Goal: Task Accomplishment & Management: Complete application form

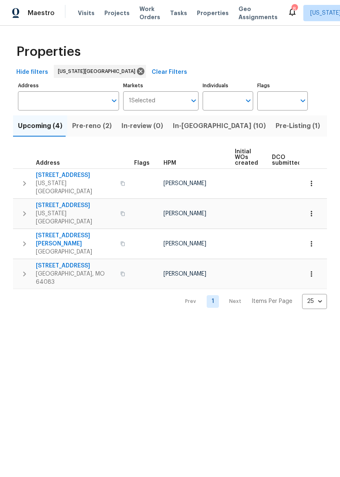
click at [95, 128] on span "Pre-reno (2)" at bounding box center [92, 125] width 40 height 11
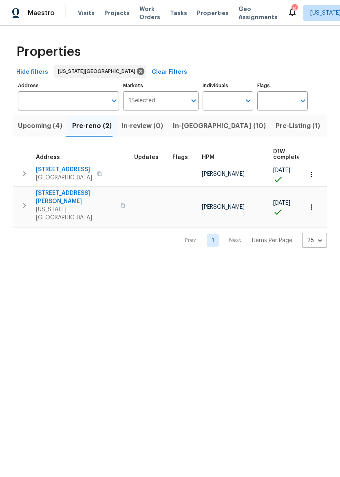
click at [100, 173] on button "button" at bounding box center [100, 173] width 10 height 11
click at [70, 167] on span "[STREET_ADDRESS]" at bounding box center [64, 170] width 56 height 8
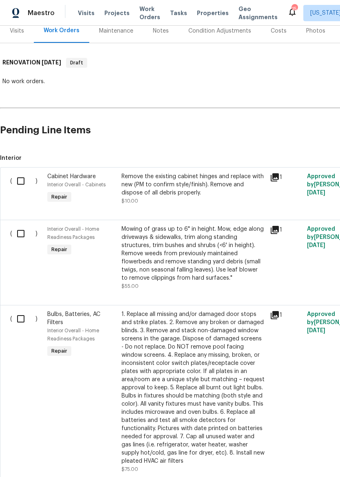
scroll to position [106, 0]
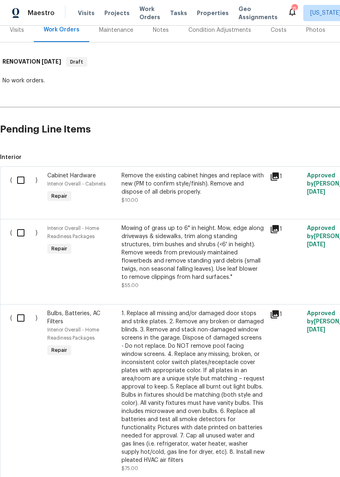
click at [23, 176] on input "checkbox" at bounding box center [23, 180] width 23 height 17
checkbox input "true"
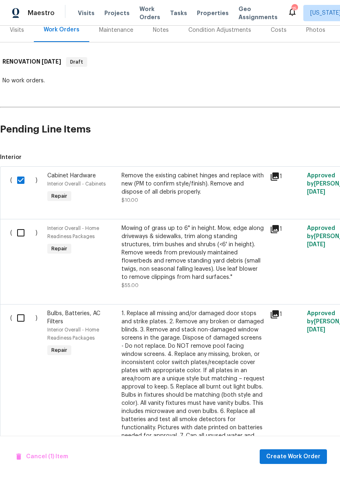
click at [20, 227] on input "checkbox" at bounding box center [23, 232] width 23 height 17
click at [15, 236] on input "checkbox" at bounding box center [23, 232] width 23 height 17
checkbox input "false"
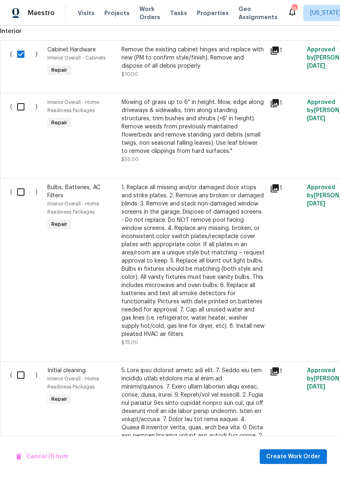
scroll to position [234, 0]
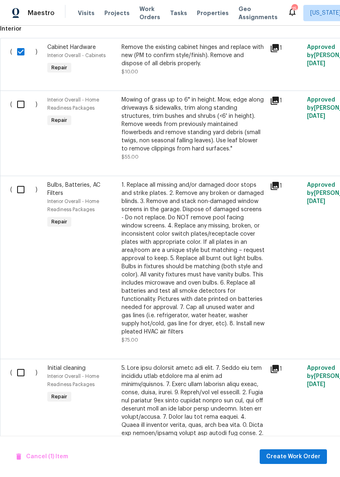
click at [24, 187] on input "checkbox" at bounding box center [23, 189] width 23 height 17
checkbox input "true"
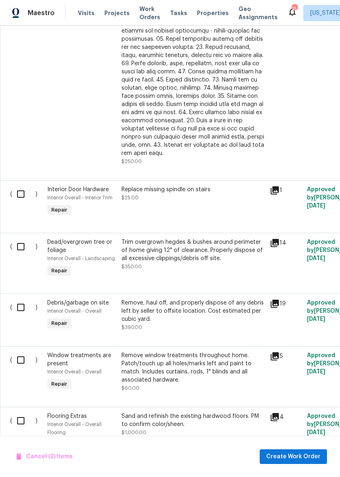
scroll to position [661, 0]
click at [24, 186] on input "checkbox" at bounding box center [23, 193] width 23 height 17
checkbox input "true"
click at [26, 238] on input "checkbox" at bounding box center [23, 246] width 23 height 17
checkbox input "true"
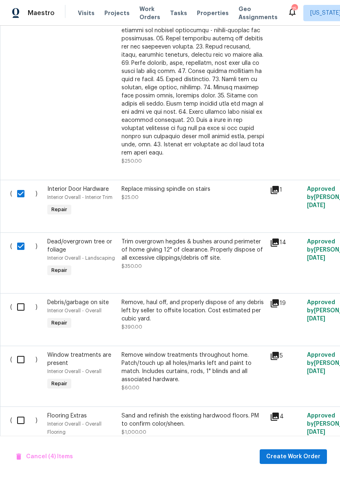
click at [16, 298] on input "checkbox" at bounding box center [23, 306] width 23 height 17
checkbox input "true"
click at [16, 359] on input "checkbox" at bounding box center [23, 359] width 23 height 17
checkbox input "true"
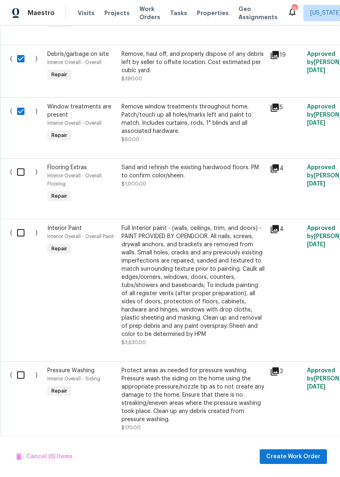
scroll to position [911, 0]
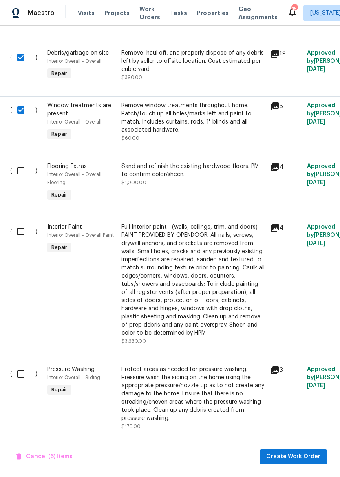
click at [22, 227] on input "checkbox" at bounding box center [23, 231] width 23 height 17
checkbox input "true"
click at [24, 369] on input "checkbox" at bounding box center [23, 373] width 23 height 17
checkbox input "true"
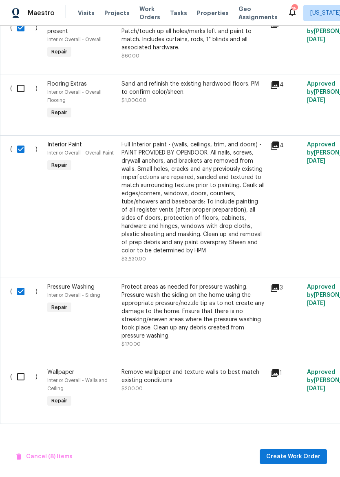
scroll to position [993, 0]
click at [24, 369] on input "checkbox" at bounding box center [23, 377] width 23 height 17
checkbox input "true"
click at [294, 455] on span "Create Work Order" at bounding box center [293, 457] width 54 height 10
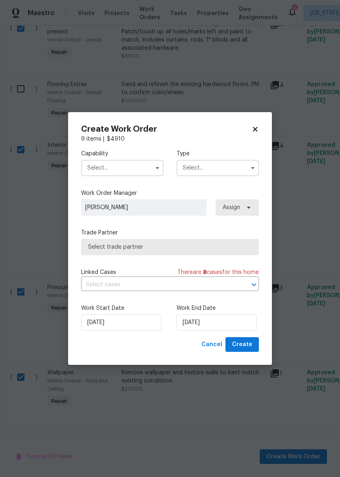
click at [141, 170] on input "text" at bounding box center [122, 168] width 82 height 16
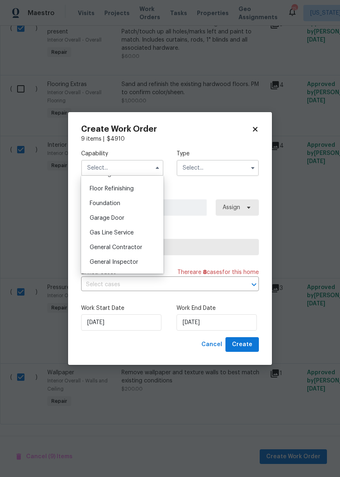
scroll to position [327, 0]
click at [139, 250] on span "General Contractor" at bounding box center [116, 248] width 53 height 6
type input "General Contractor"
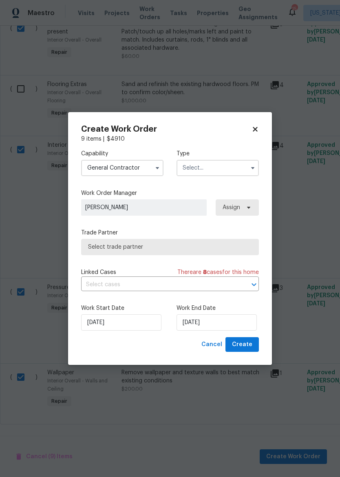
click at [223, 168] on input "text" at bounding box center [218, 168] width 82 height 16
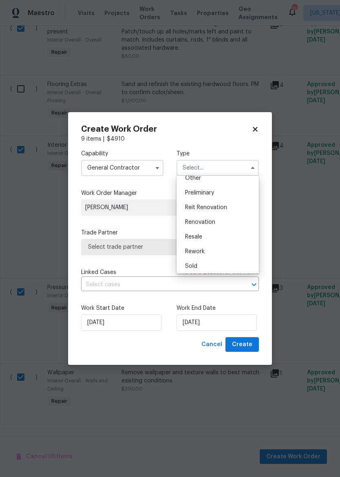
scroll to position [168, 0]
click at [223, 223] on div "Renovation" at bounding box center [218, 222] width 78 height 15
type input "Renovation"
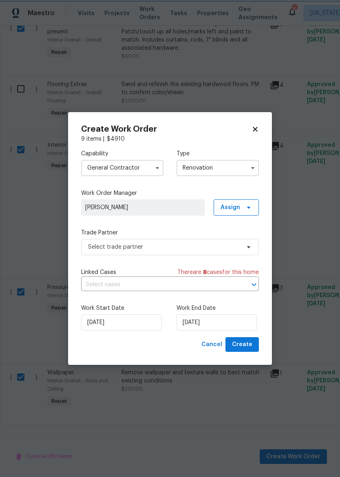
scroll to position [0, 0]
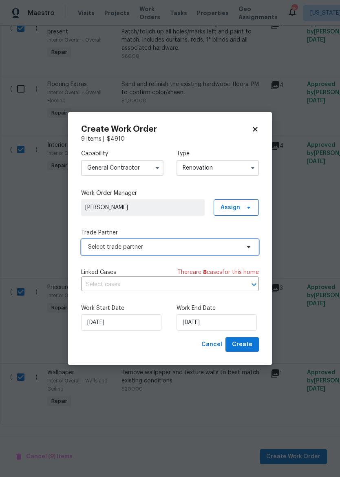
click at [188, 246] on span "Select trade partner" at bounding box center [164, 247] width 152 height 8
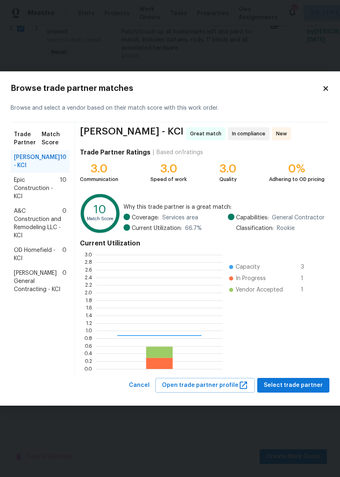
scroll to position [114, 126]
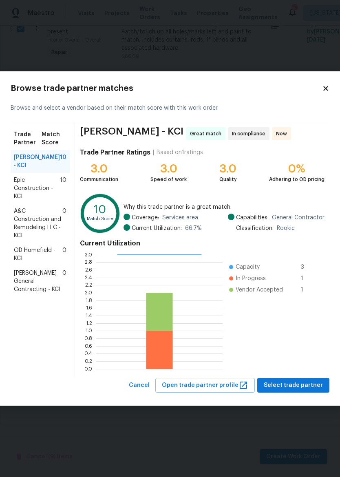
click at [44, 194] on span "Epic Construction - KCI" at bounding box center [37, 188] width 46 height 24
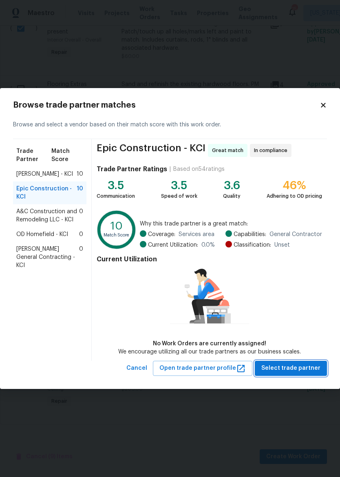
click at [301, 370] on span "Select trade partner" at bounding box center [290, 368] width 59 height 10
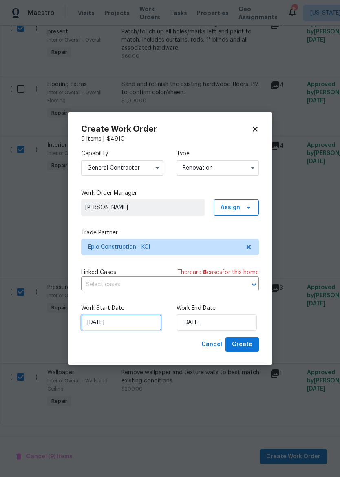
click at [129, 325] on input "9/8/2025" at bounding box center [121, 322] width 80 height 16
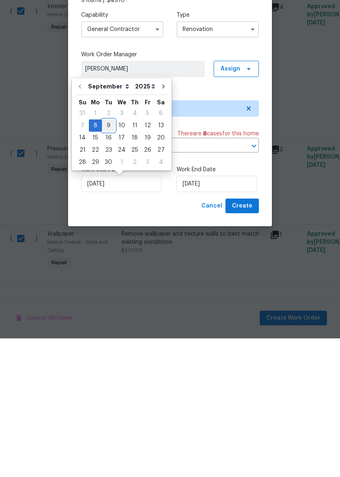
click at [107, 258] on div "9" at bounding box center [108, 263] width 13 height 11
type input "9/9/2025"
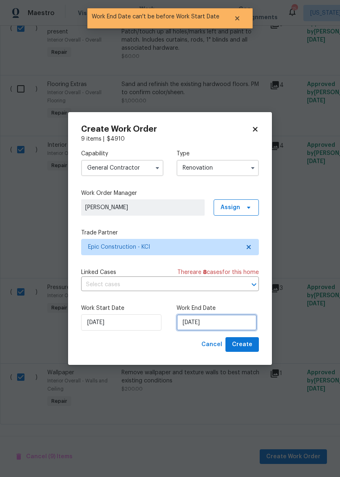
click at [221, 318] on input "9/9/2025" at bounding box center [217, 322] width 80 height 16
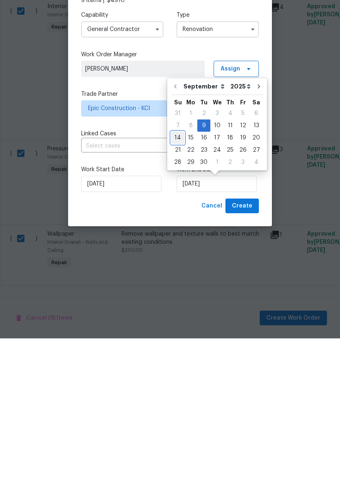
click at [181, 271] on div "14" at bounding box center [177, 276] width 13 height 11
type input "9/14/2025"
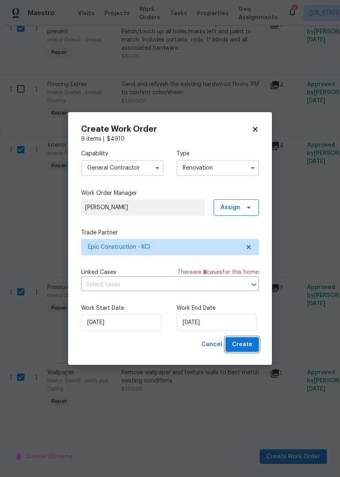
click at [247, 339] on button "Create" at bounding box center [241, 344] width 33 height 15
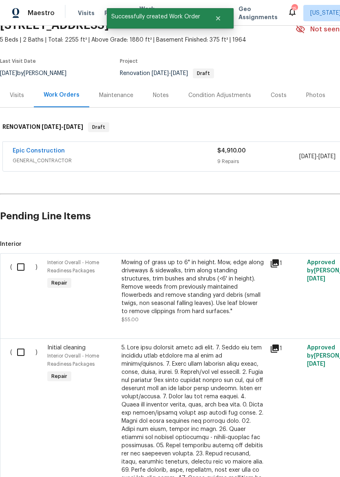
scroll to position [41, 0]
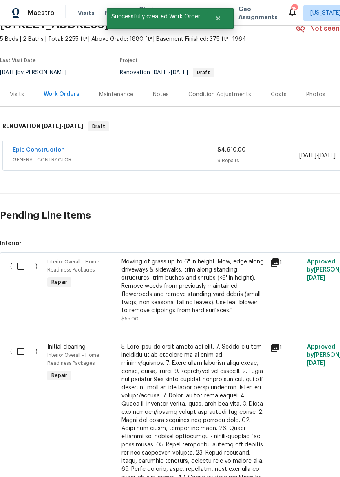
click at [27, 260] on input "checkbox" at bounding box center [23, 266] width 23 height 17
checkbox input "true"
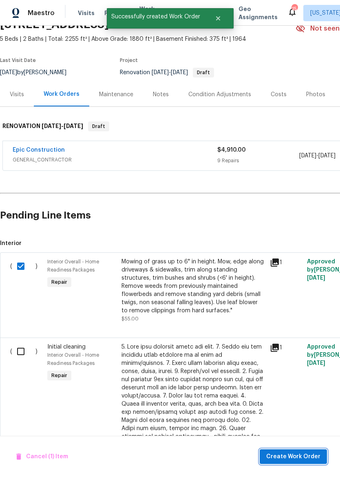
click at [292, 458] on span "Create Work Order" at bounding box center [293, 457] width 54 height 10
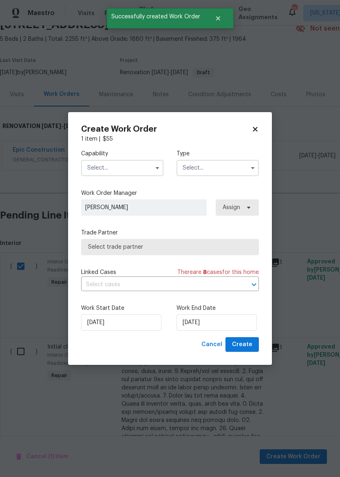
click at [129, 163] on input "text" at bounding box center [122, 168] width 82 height 16
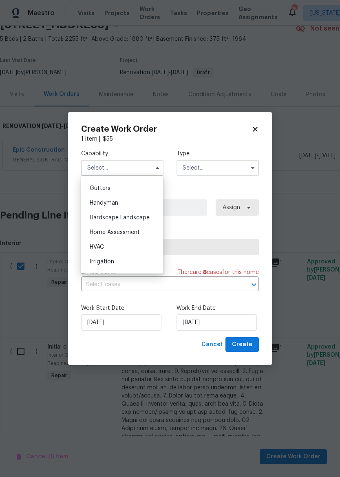
scroll to position [434, 0]
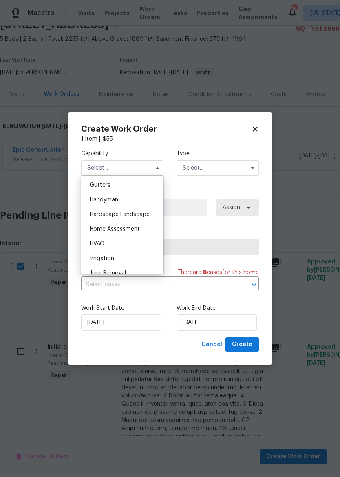
click at [141, 216] on span "Hardscape Landscape" at bounding box center [120, 215] width 60 height 6
type input "Hardscape Landscape"
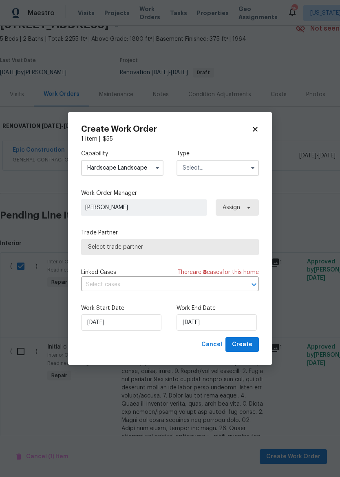
click at [238, 165] on input "text" at bounding box center [218, 168] width 82 height 16
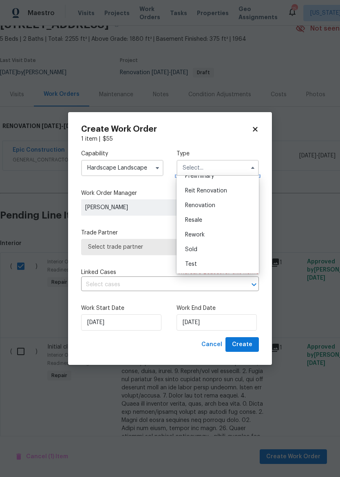
scroll to position [185, 0]
click at [225, 205] on div "Renovation" at bounding box center [218, 205] width 78 height 15
type input "Renovation"
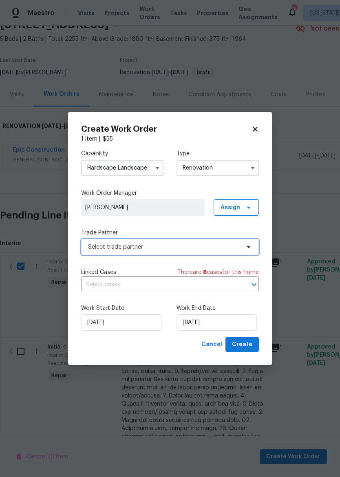
click at [193, 248] on span "Select trade partner" at bounding box center [164, 247] width 152 height 8
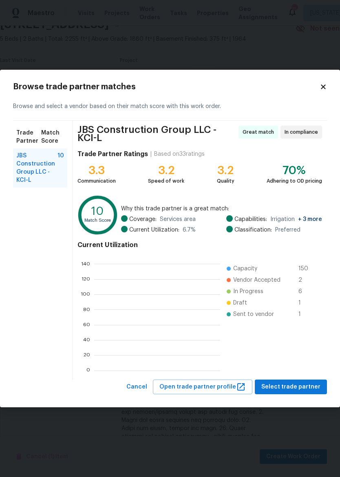
scroll to position [114, 126]
click at [304, 386] on span "Select trade partner" at bounding box center [290, 387] width 59 height 10
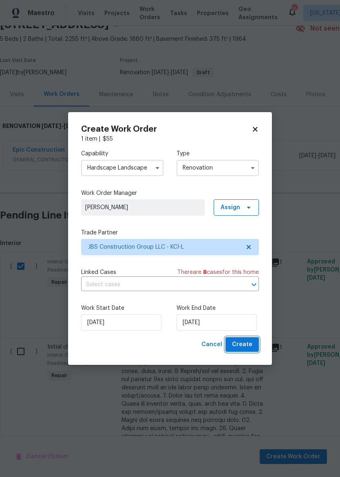
click at [245, 343] on span "Create" at bounding box center [242, 345] width 20 height 10
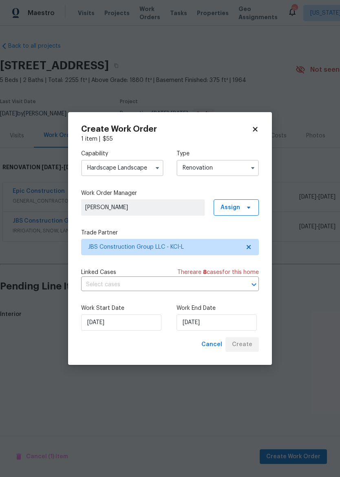
scroll to position [0, 0]
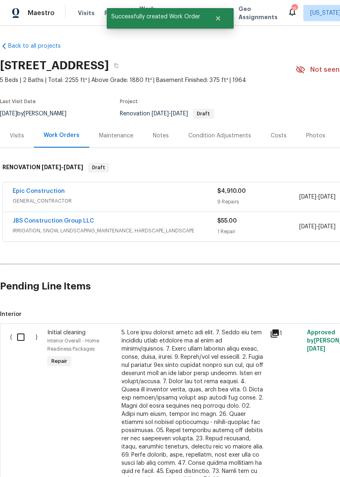
click at [24, 340] on input "checkbox" at bounding box center [23, 337] width 23 height 17
checkbox input "true"
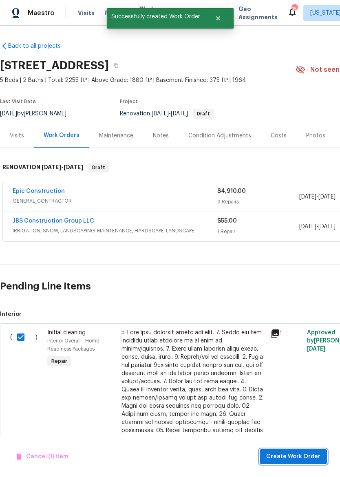
click at [298, 458] on span "Create Work Order" at bounding box center [293, 457] width 54 height 10
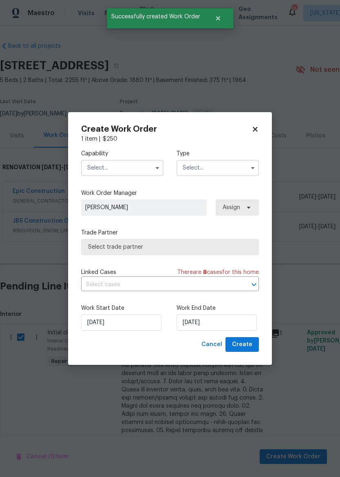
click at [127, 166] on input "text" at bounding box center [122, 168] width 82 height 16
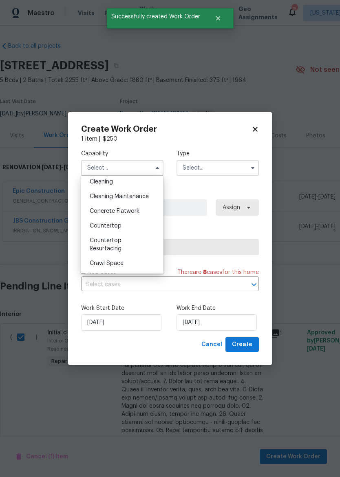
scroll to position [119, 0]
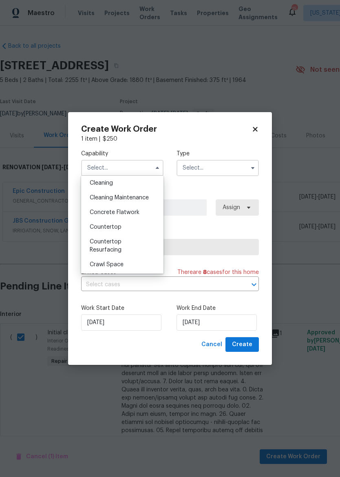
click at [140, 198] on span "Cleaning Maintenance" at bounding box center [119, 198] width 59 height 6
type input "Cleaning Maintenance"
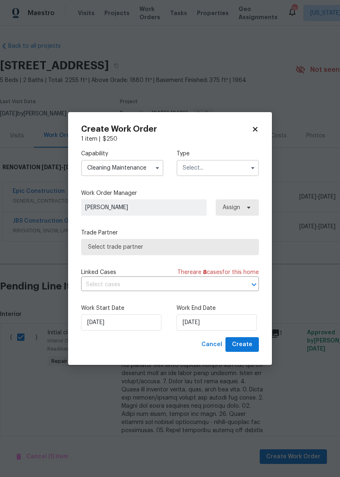
click at [220, 169] on input "text" at bounding box center [218, 168] width 82 height 16
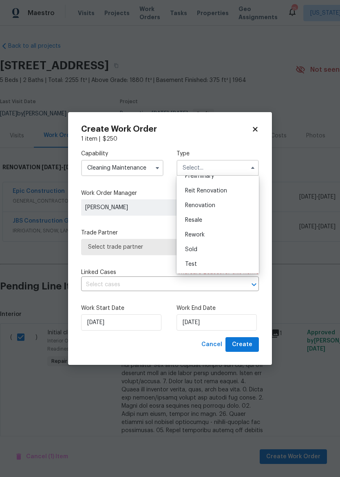
scroll to position [185, 0]
click at [226, 202] on div "Renovation" at bounding box center [218, 205] width 78 height 15
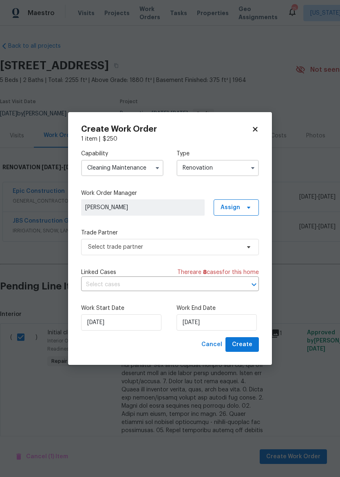
type input "Renovation"
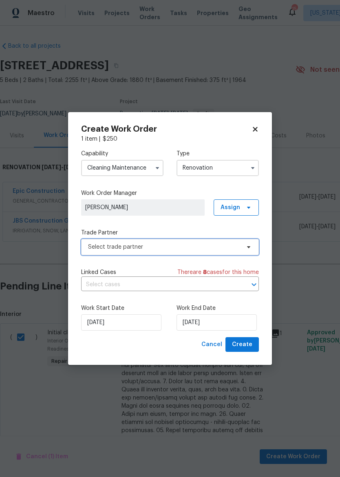
click at [193, 249] on span "Select trade partner" at bounding box center [164, 247] width 152 height 8
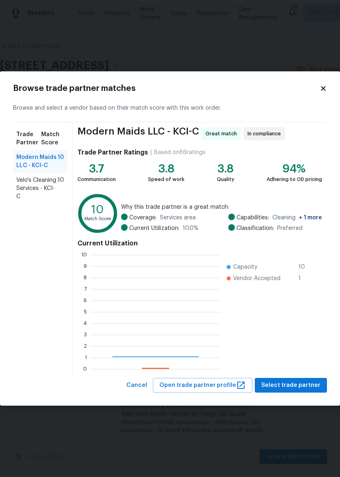
scroll to position [114, 129]
click at [53, 184] on span "Velo's Cleaning Services - KCI-C" at bounding box center [36, 188] width 41 height 24
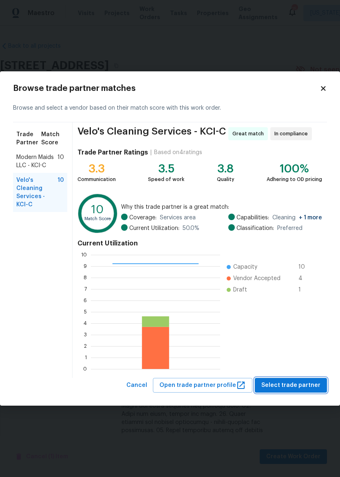
click at [296, 386] on span "Select trade partner" at bounding box center [290, 385] width 59 height 10
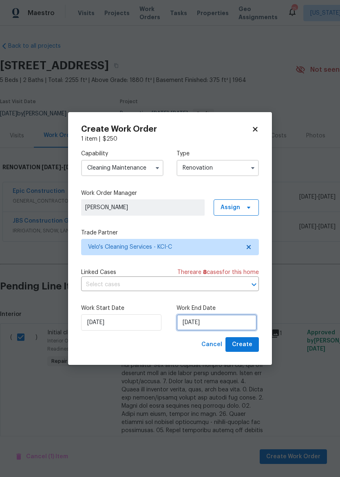
click at [219, 319] on input "9/8/2025" at bounding box center [217, 322] width 80 height 16
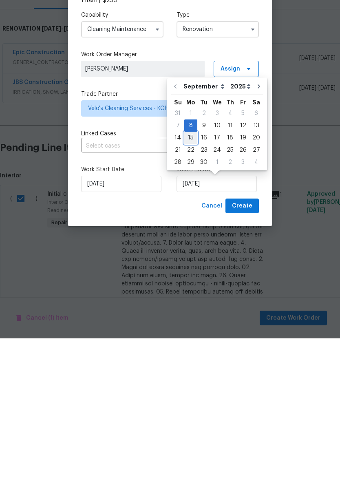
click at [193, 271] on div "15" at bounding box center [190, 276] width 13 height 11
type input "9/15/2025"
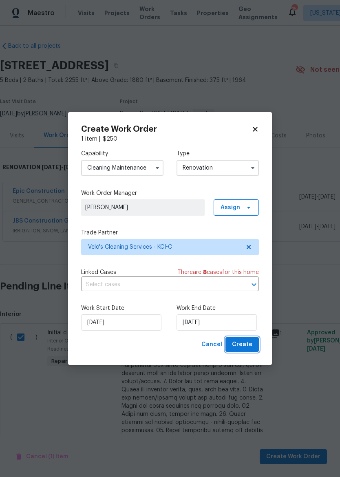
click at [243, 346] on span "Create" at bounding box center [242, 345] width 20 height 10
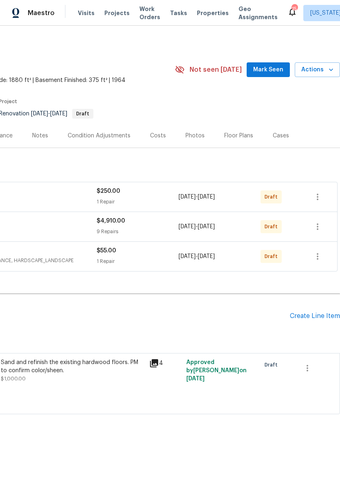
scroll to position [0, 121]
click at [319, 225] on icon "button" at bounding box center [318, 227] width 10 height 10
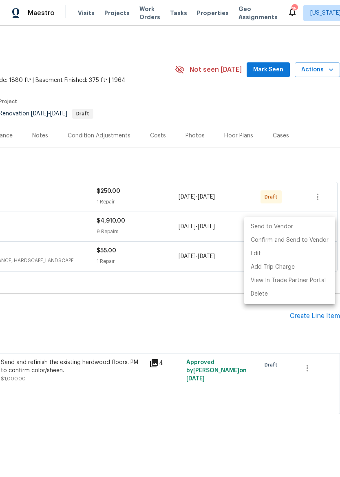
click at [304, 226] on li "Send to Vendor" at bounding box center [289, 226] width 91 height 13
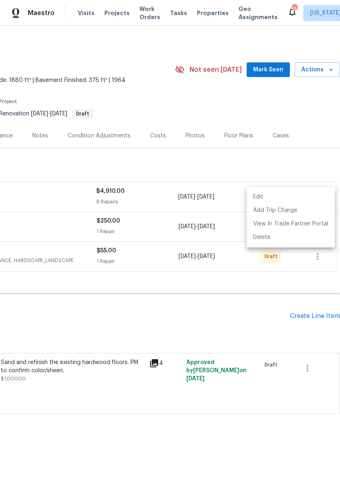
click at [311, 162] on div at bounding box center [170, 238] width 340 height 477
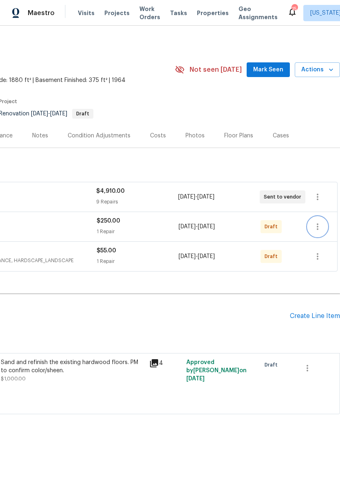
click at [319, 227] on icon "button" at bounding box center [318, 227] width 10 height 10
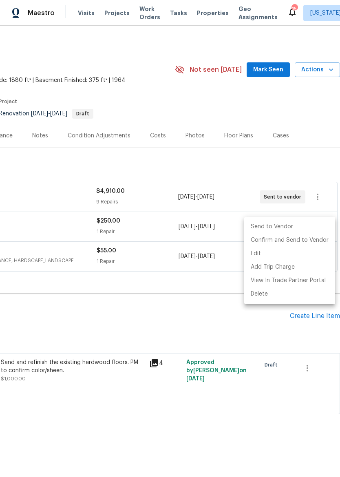
click at [302, 225] on li "Send to Vendor" at bounding box center [289, 226] width 91 height 13
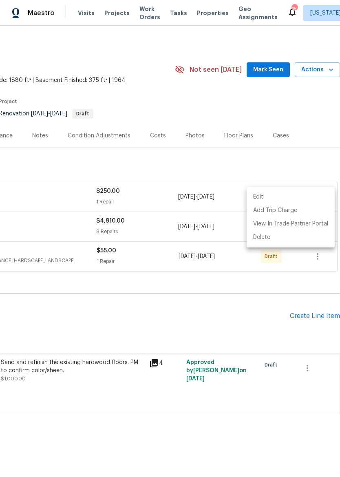
click at [255, 324] on div at bounding box center [170, 238] width 340 height 477
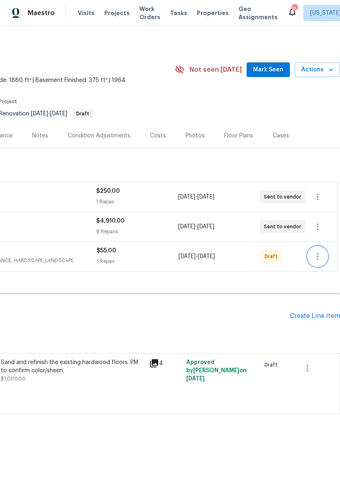
click at [314, 256] on icon "button" at bounding box center [318, 257] width 10 height 10
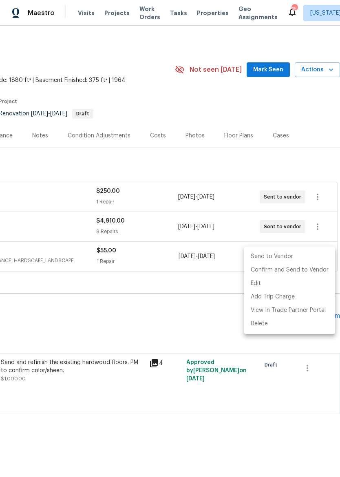
click at [296, 256] on li "Send to Vendor" at bounding box center [289, 256] width 91 height 13
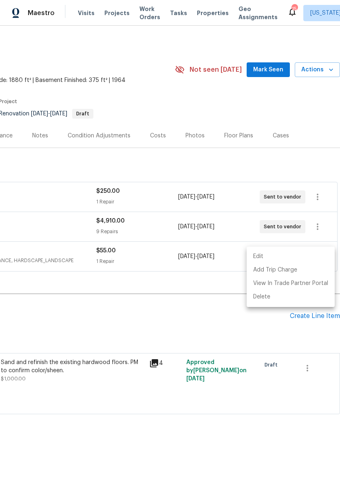
click at [204, 320] on div at bounding box center [170, 238] width 340 height 477
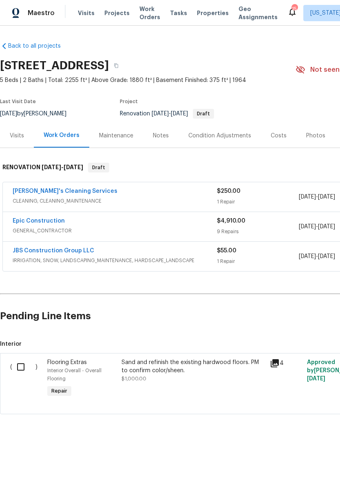
scroll to position [0, 0]
click at [119, 64] on icon "button" at bounding box center [116, 65] width 5 height 5
click at [197, 16] on span "Properties" at bounding box center [213, 13] width 32 height 8
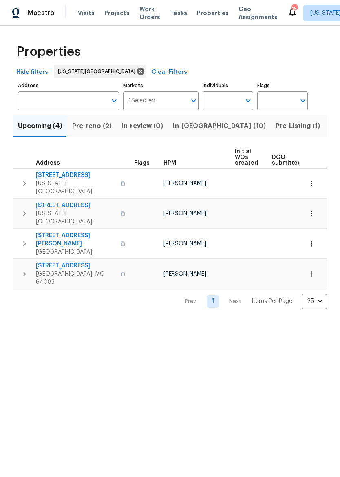
click at [99, 125] on span "Pre-reno (2)" at bounding box center [92, 125] width 40 height 11
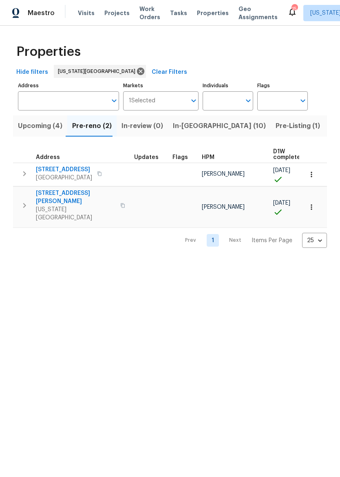
click at [25, 173] on icon "button" at bounding box center [24, 173] width 3 height 5
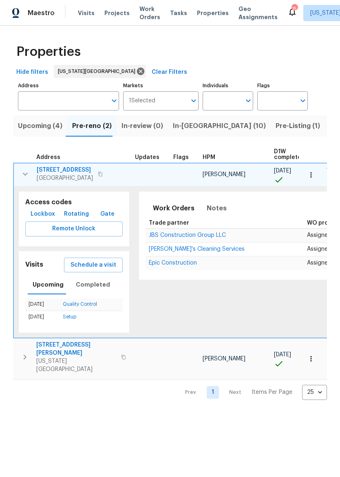
click at [39, 210] on span "Lockbox" at bounding box center [43, 214] width 24 height 10
